Goal: Information Seeking & Learning: Learn about a topic

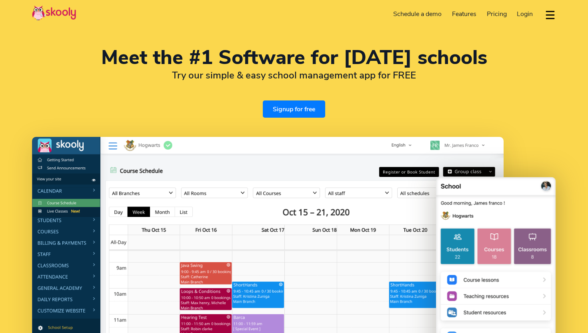
select select "en"
select select "1"
select select "[GEOGRAPHIC_DATA]"
select select "America/New_York"
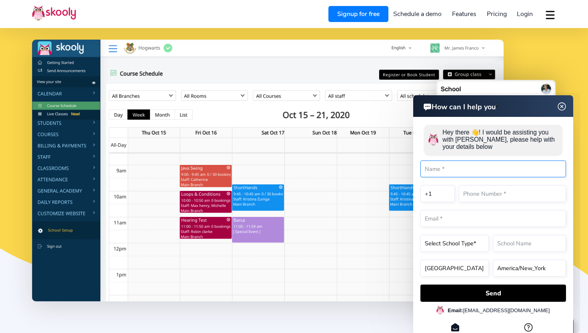
scroll to position [90, 0]
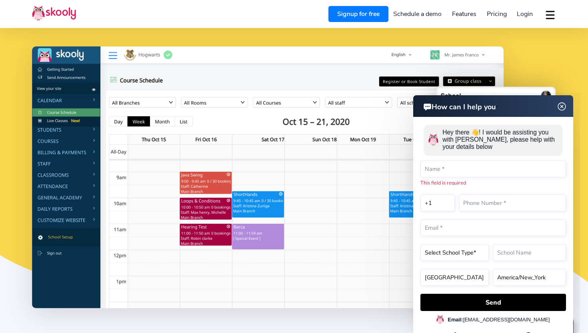
click at [563, 108] on img at bounding box center [561, 107] width 15 height 10
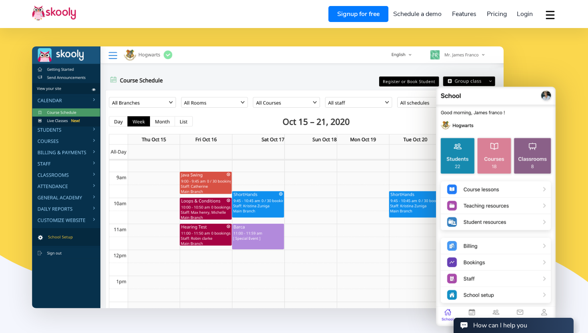
click at [430, 14] on link "Schedule a demo" at bounding box center [417, 14] width 59 height 13
click at [502, 16] on span "Pricing" at bounding box center [497, 14] width 20 height 9
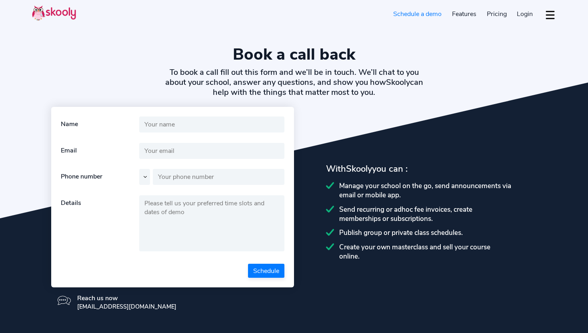
select select "en"
select select "1"
select select "[GEOGRAPHIC_DATA]"
select select "America/New_York"
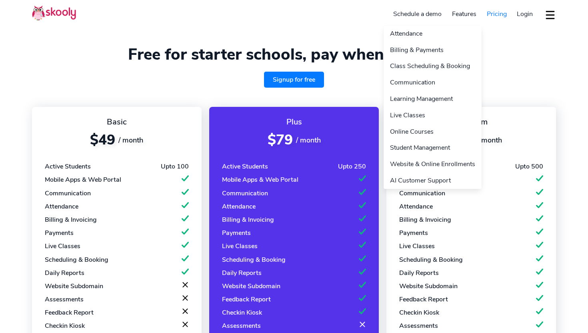
select select "en"
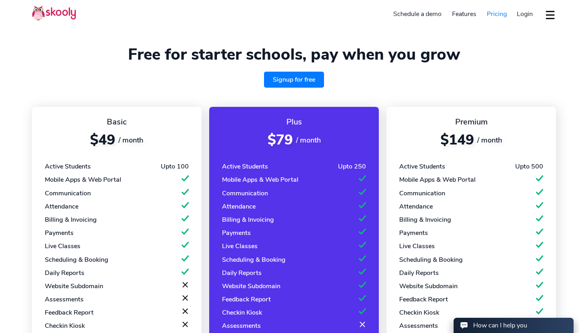
select select "1"
select select "[GEOGRAPHIC_DATA]"
select select "America/New_York"
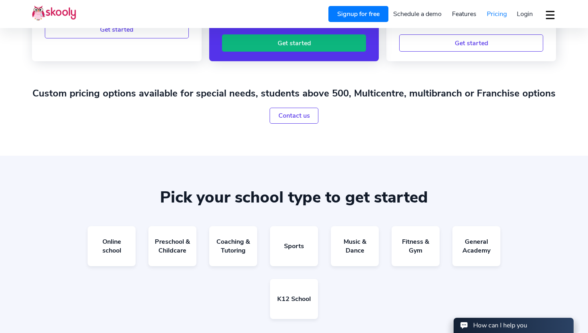
scroll to position [350, 0]
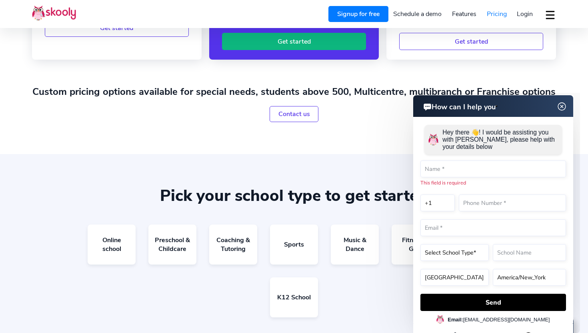
click at [385, 93] on html "How can I help you How can I help you Hey there 👋! I would be assisting you wit…" at bounding box center [465, 93] width 230 height 0
click at [559, 108] on img at bounding box center [561, 107] width 15 height 10
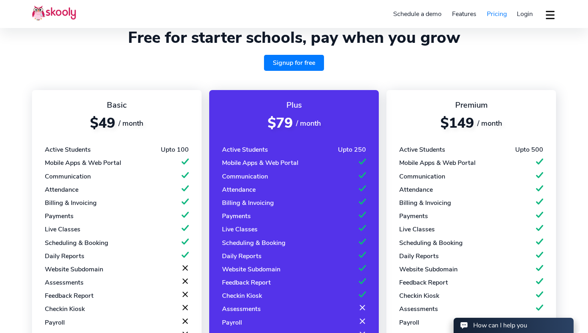
scroll to position [0, 0]
